Goal: Complete application form

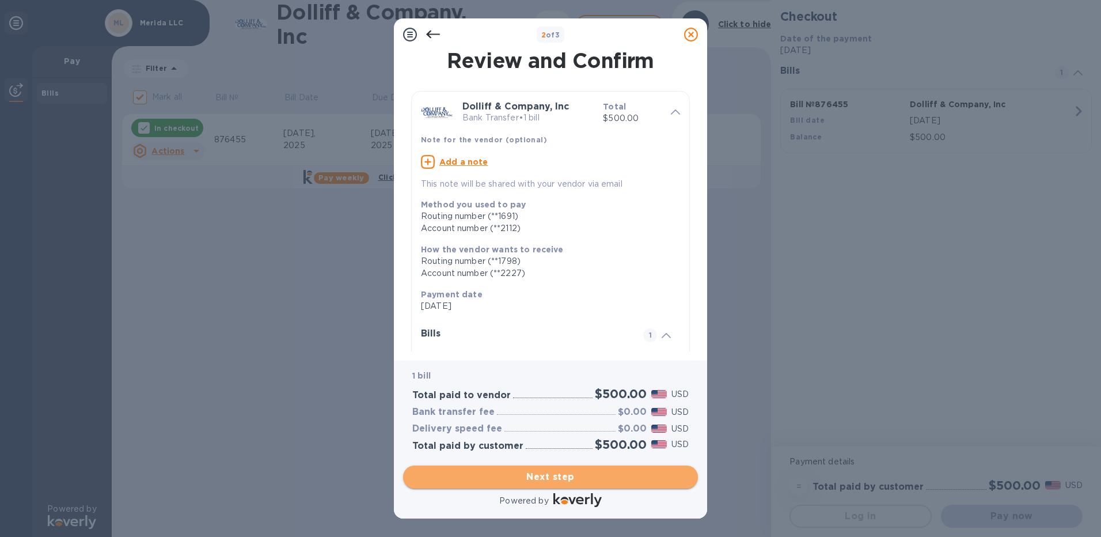
click at [571, 473] on span "Next step" at bounding box center [550, 477] width 276 height 14
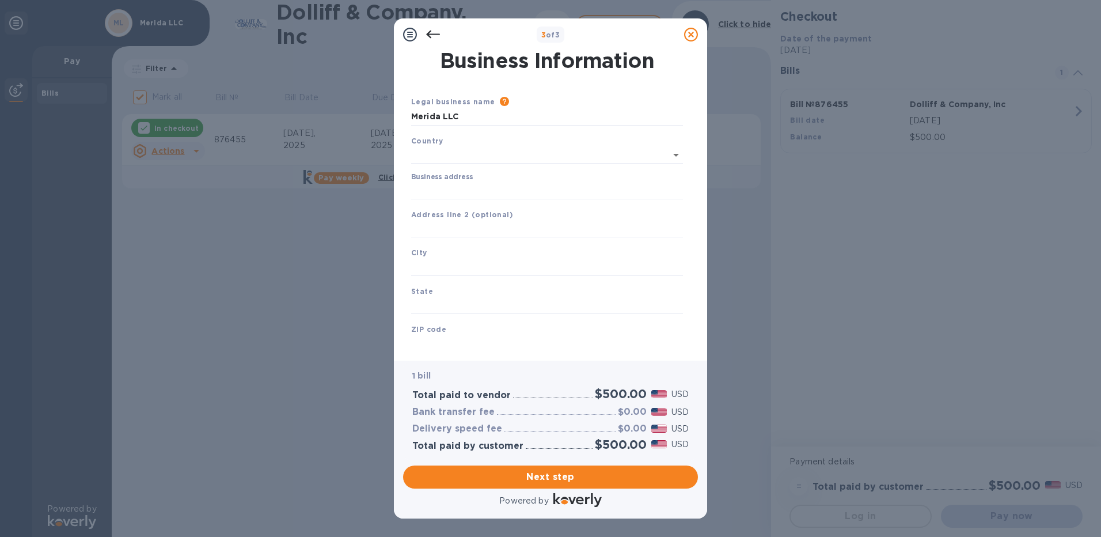
type input "[GEOGRAPHIC_DATA]"
click at [451, 191] on input "Business address" at bounding box center [547, 188] width 272 height 17
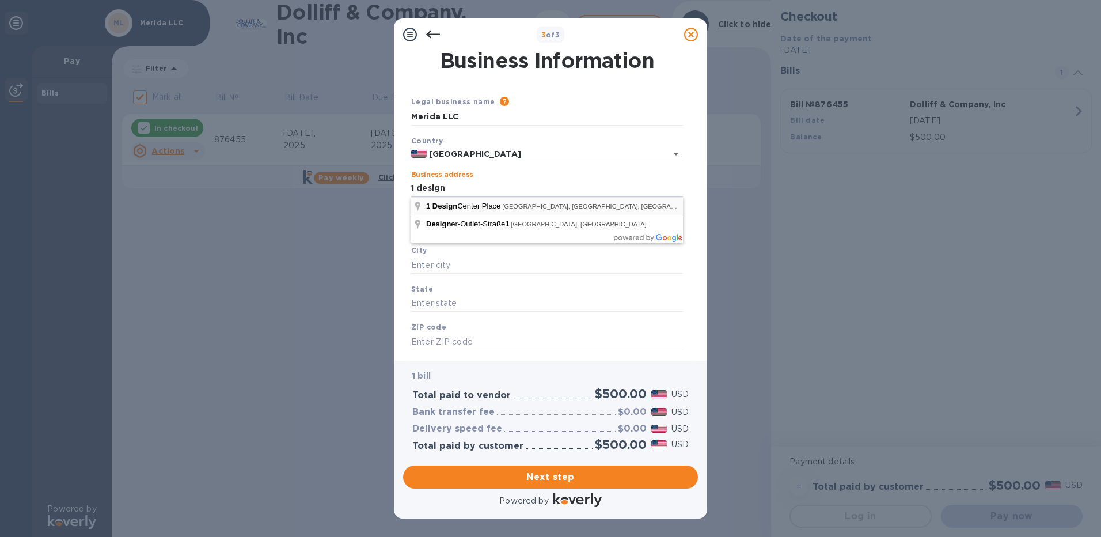
type input "[STREET_ADDRESS]"
type input "[GEOGRAPHIC_DATA]"
type input "MA"
type input "02210"
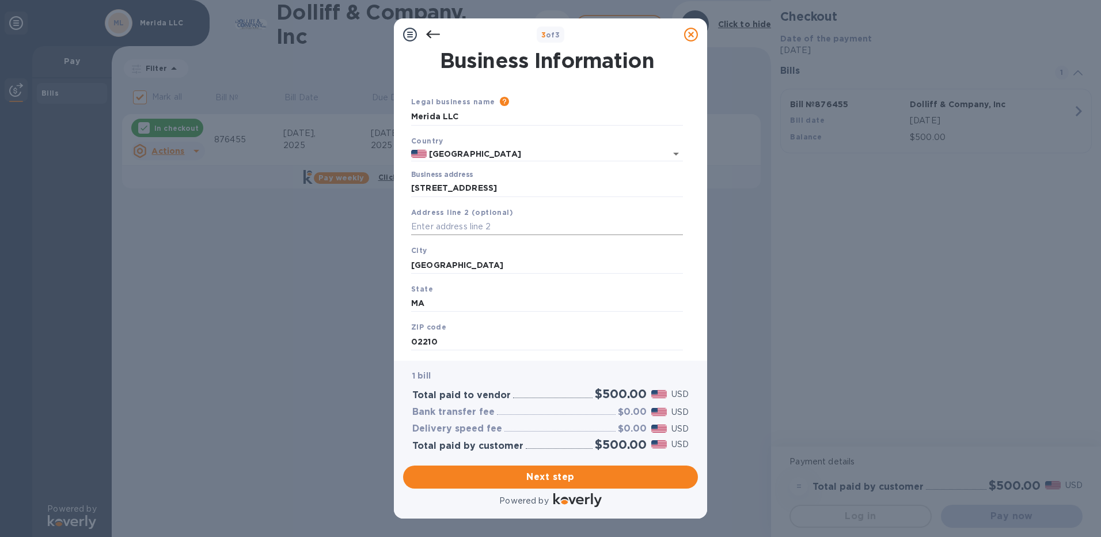
click at [462, 227] on input "text" at bounding box center [547, 226] width 272 height 17
type input "Suite 330"
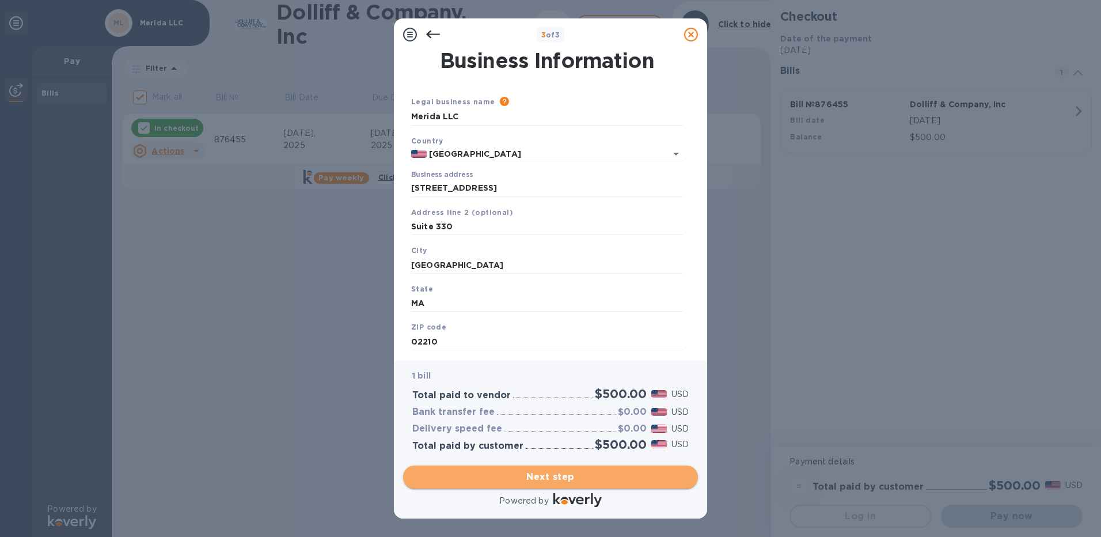
click at [564, 479] on span "Next step" at bounding box center [550, 477] width 276 height 14
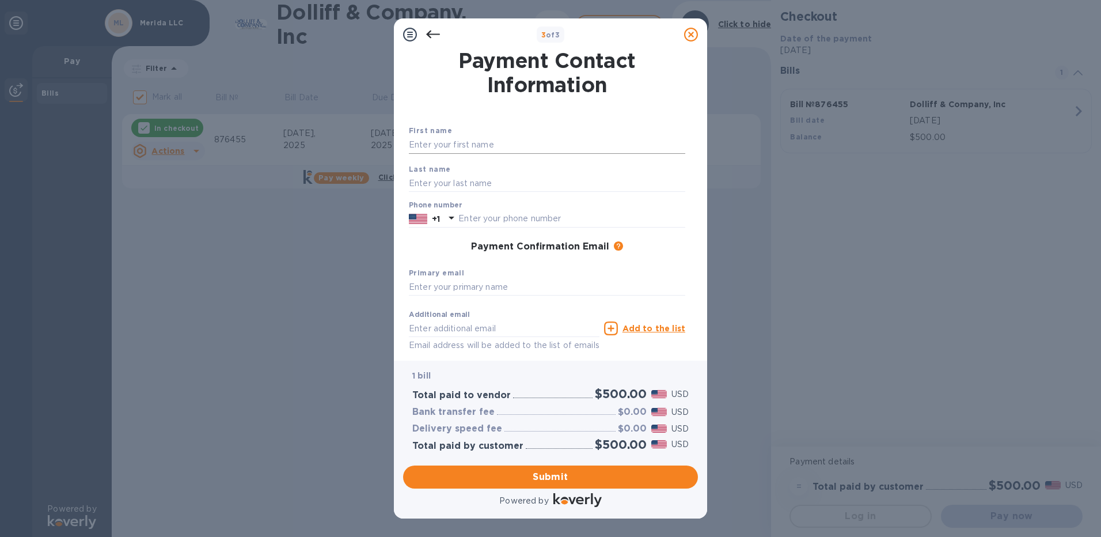
click at [421, 145] on input "text" at bounding box center [547, 144] width 276 height 17
type input "[PERSON_NAME]"
click at [433, 183] on input "text" at bounding box center [547, 182] width 276 height 17
type input "Brown"
click at [527, 219] on input "text" at bounding box center [571, 218] width 227 height 17
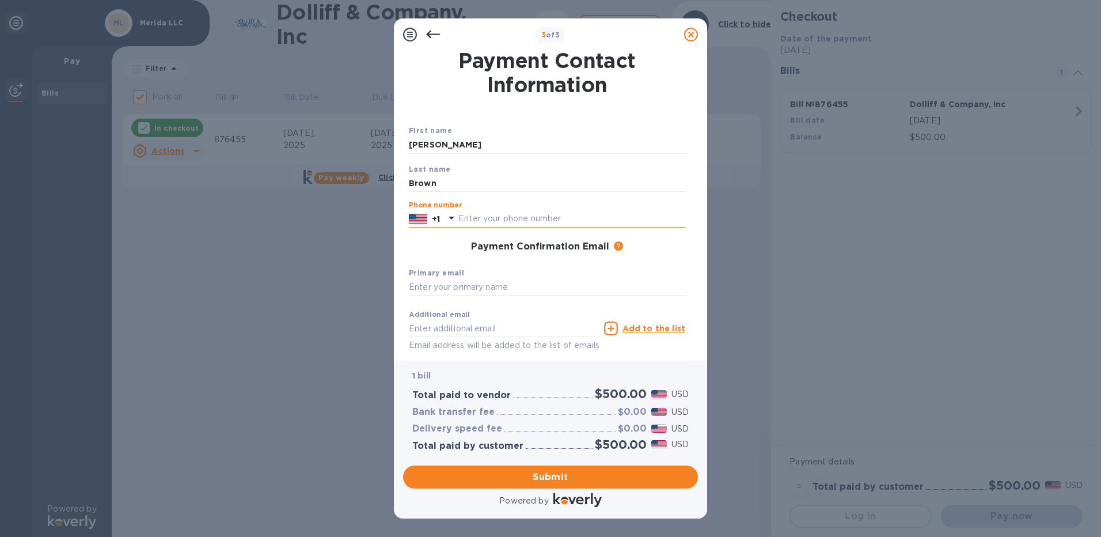
type input "7"
type input "6172397465"
click at [443, 286] on input "text" at bounding box center [547, 287] width 276 height 17
type input "D"
drag, startPoint x: 531, startPoint y: 287, endPoint x: 404, endPoint y: 284, distance: 126.7
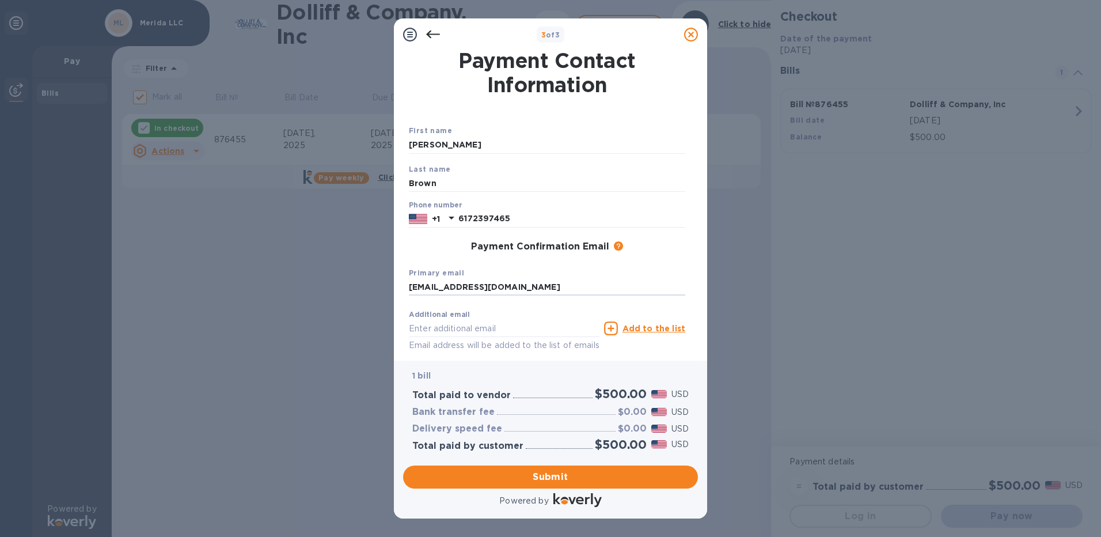
click at [404, 284] on div "Payment Contact Information First name [PERSON_NAME] Last name Brown Phone numb…" at bounding box center [550, 201] width 295 height 301
type input "[EMAIL_ADDRESS][DOMAIN_NAME]"
click at [566, 477] on span "Submit" at bounding box center [550, 477] width 276 height 14
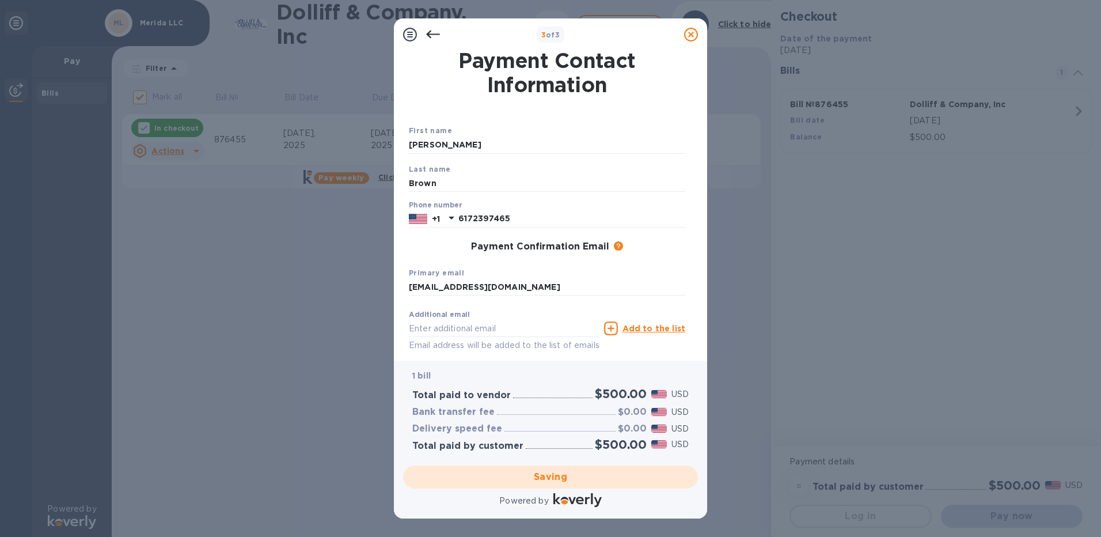
checkbox input "false"
